Goal: Find specific page/section: Find specific page/section

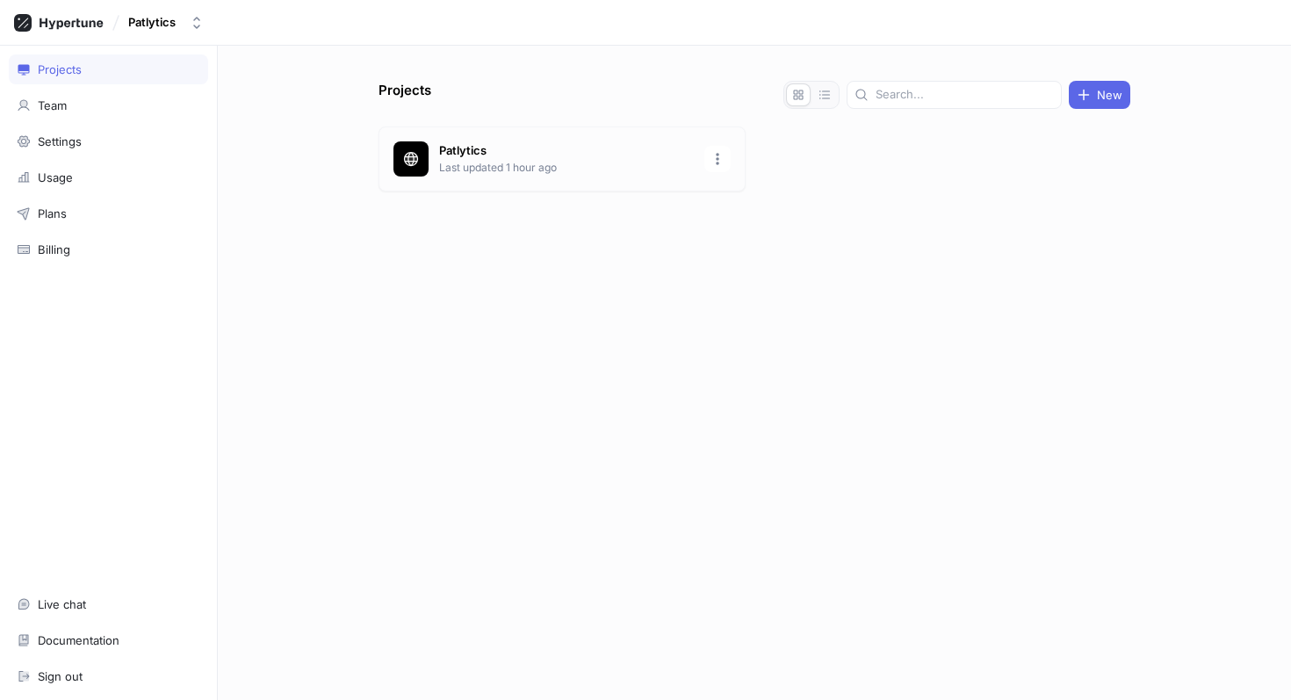
click at [538, 183] on div "Patlytics Last updated 1 hour ago" at bounding box center [562, 158] width 367 height 65
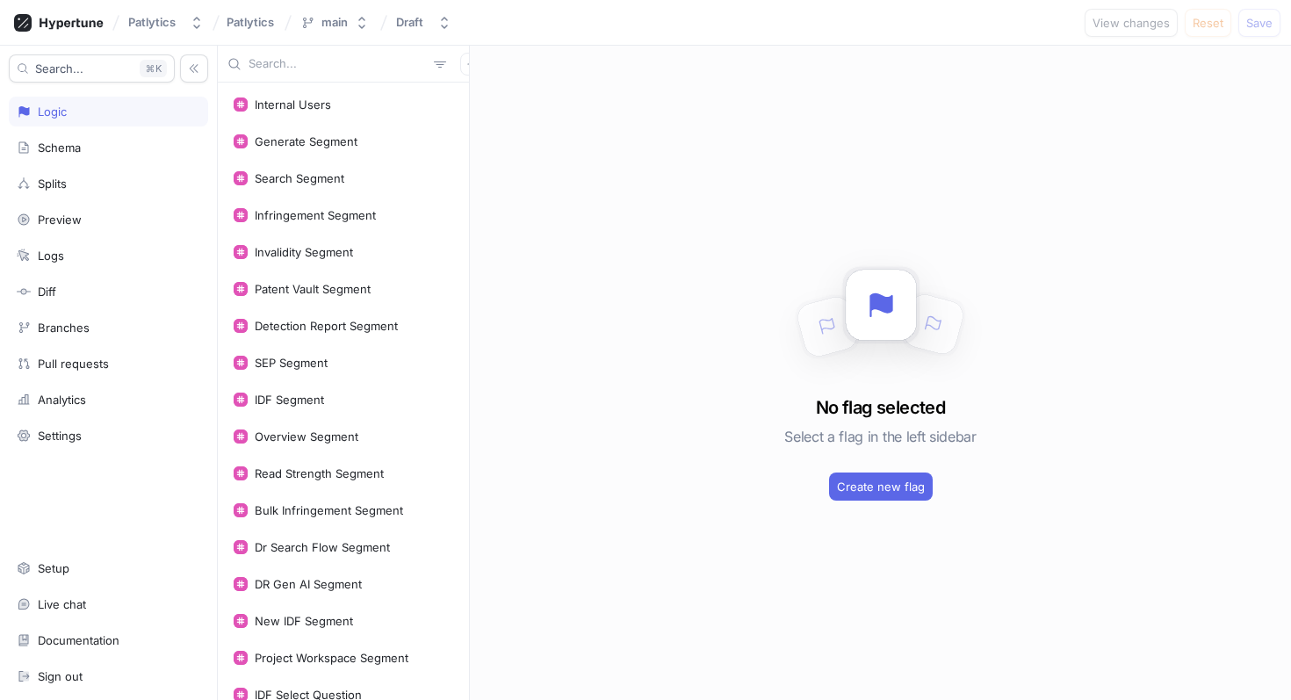
click at [320, 60] on input "text" at bounding box center [338, 64] width 178 height 18
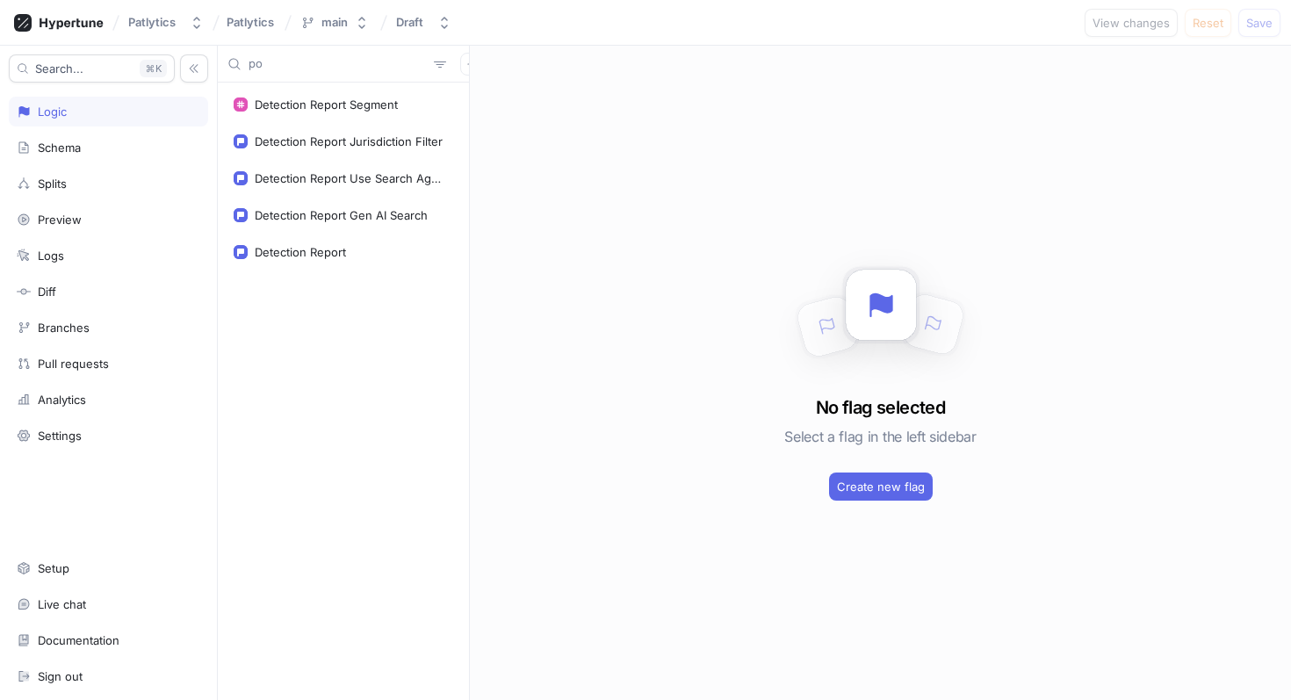
type input "p"
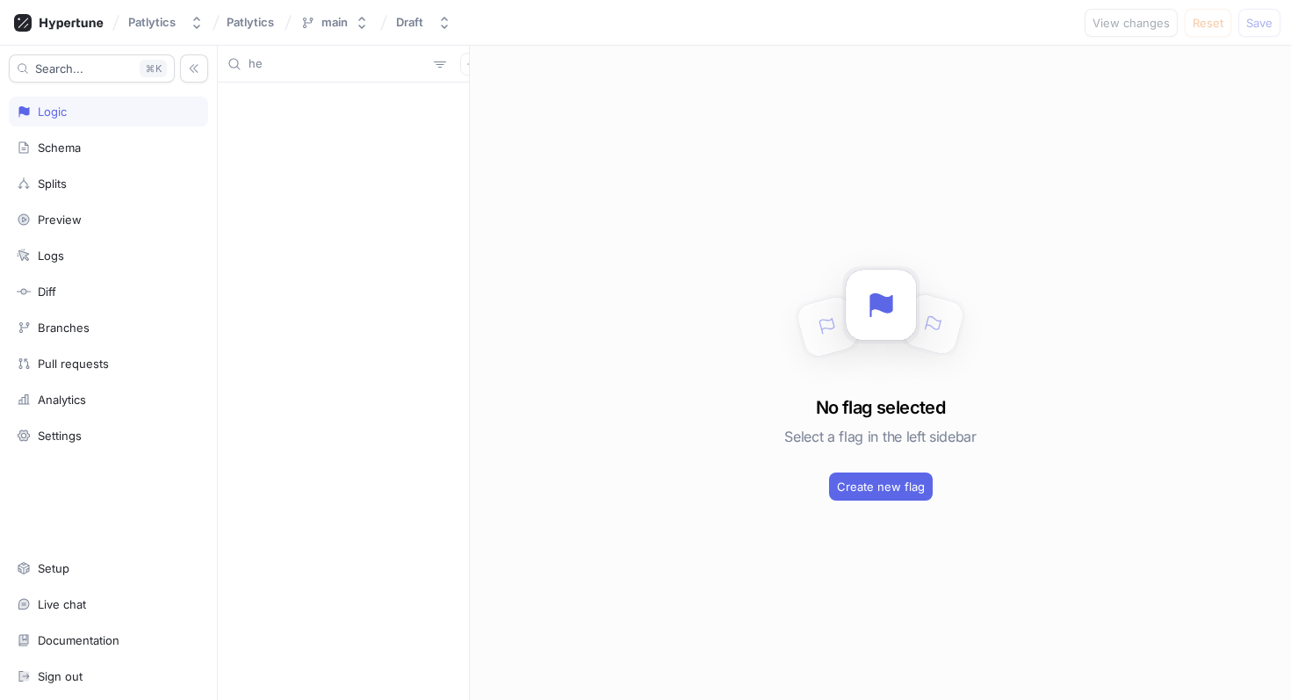
type input "h"
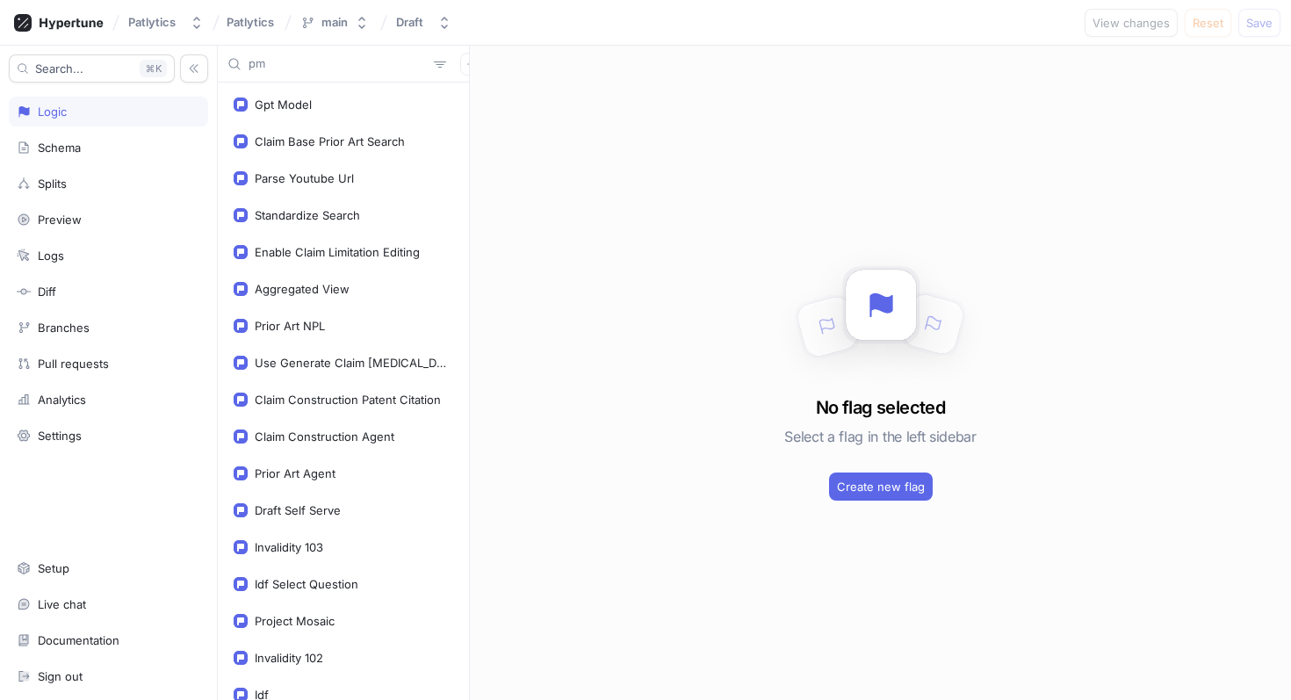
type input "p"
